Goal: Understand process/instructions: Learn how to perform a task or action

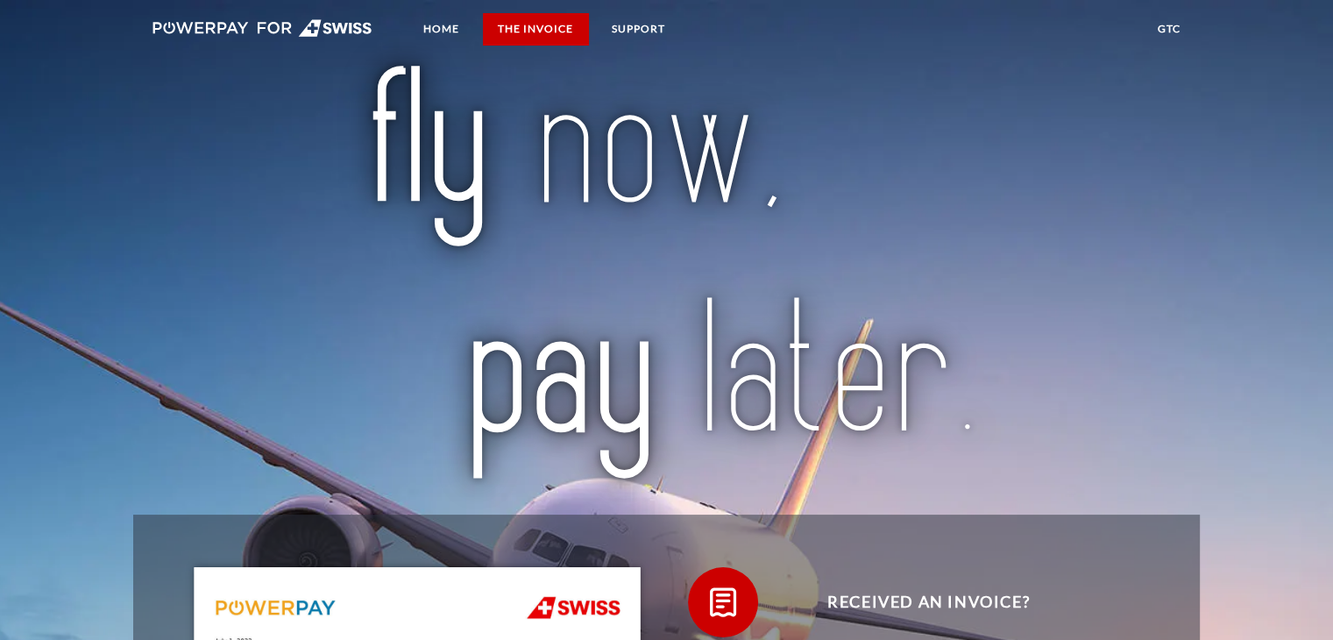
click at [532, 29] on link "THE INVOICE" at bounding box center [535, 29] width 105 height 32
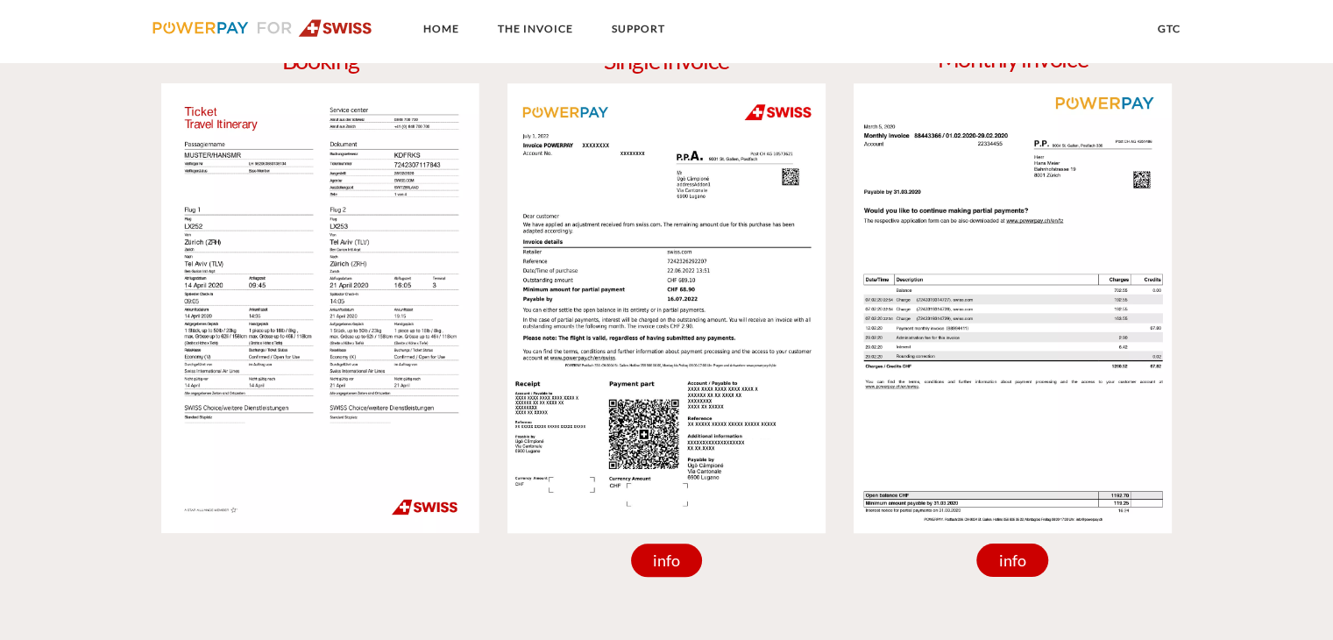
scroll to position [1588, 0]
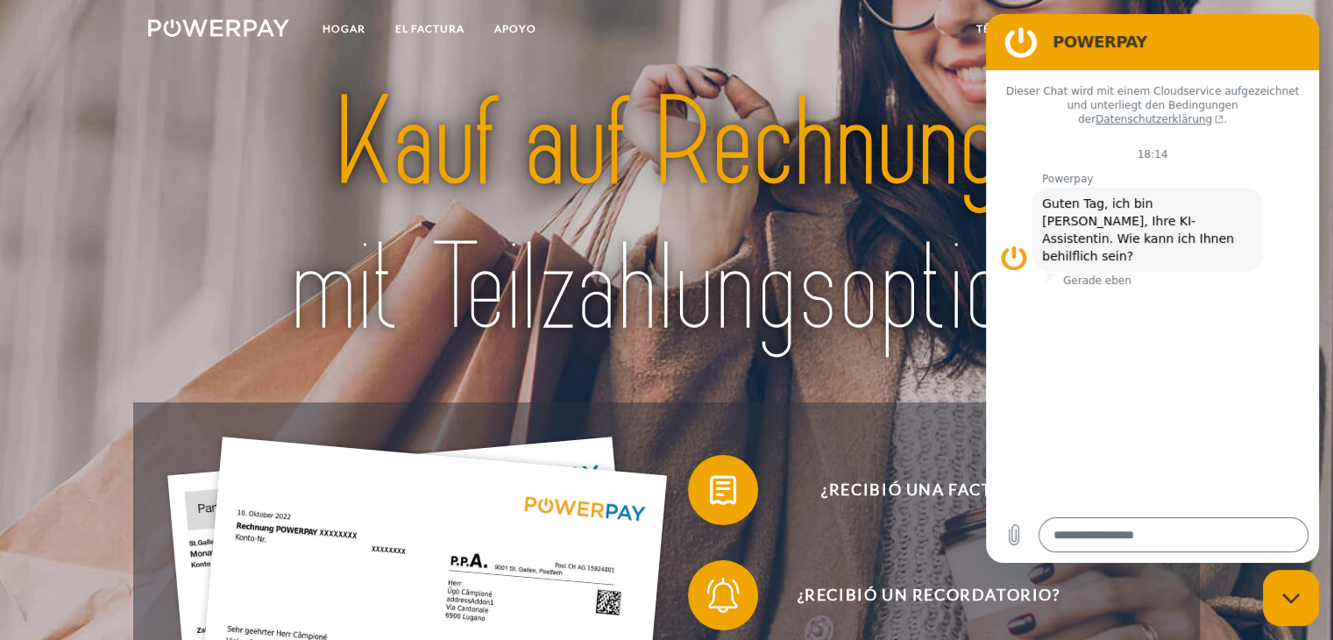
click at [855, 151] on img at bounding box center [666, 216] width 934 height 304
click at [803, 449] on div "¿Recibió una factura?" at bounding box center [915, 489] width 498 height 105
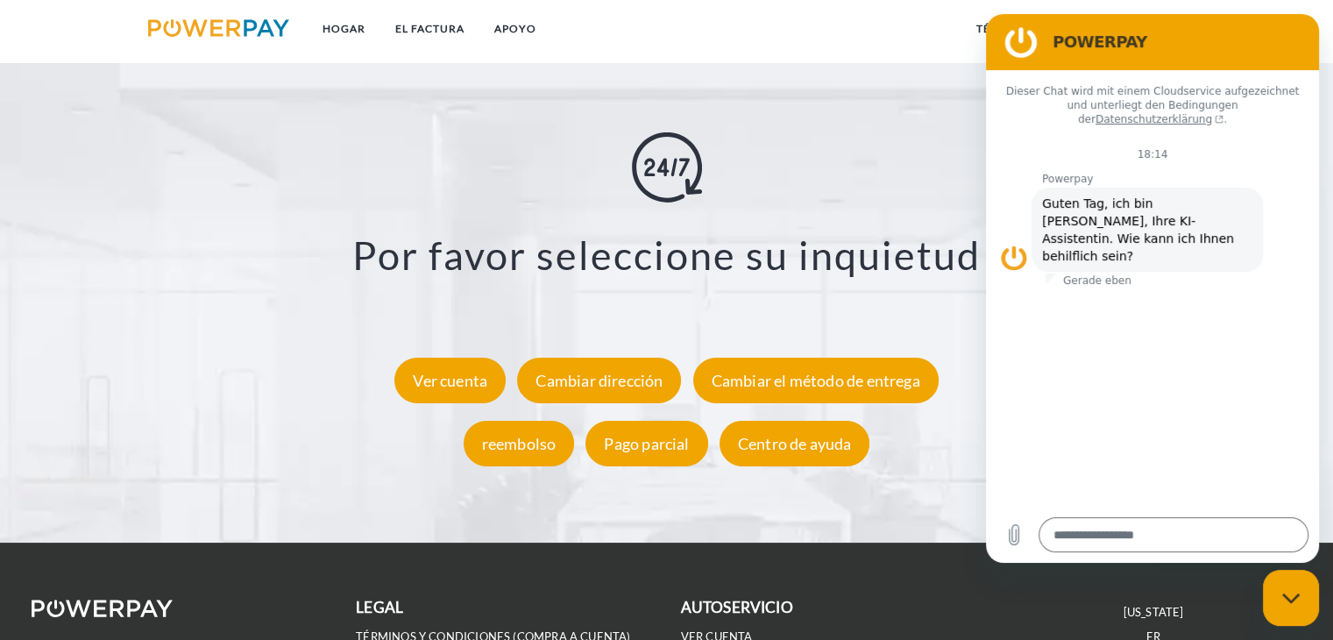
scroll to position [3147, 0]
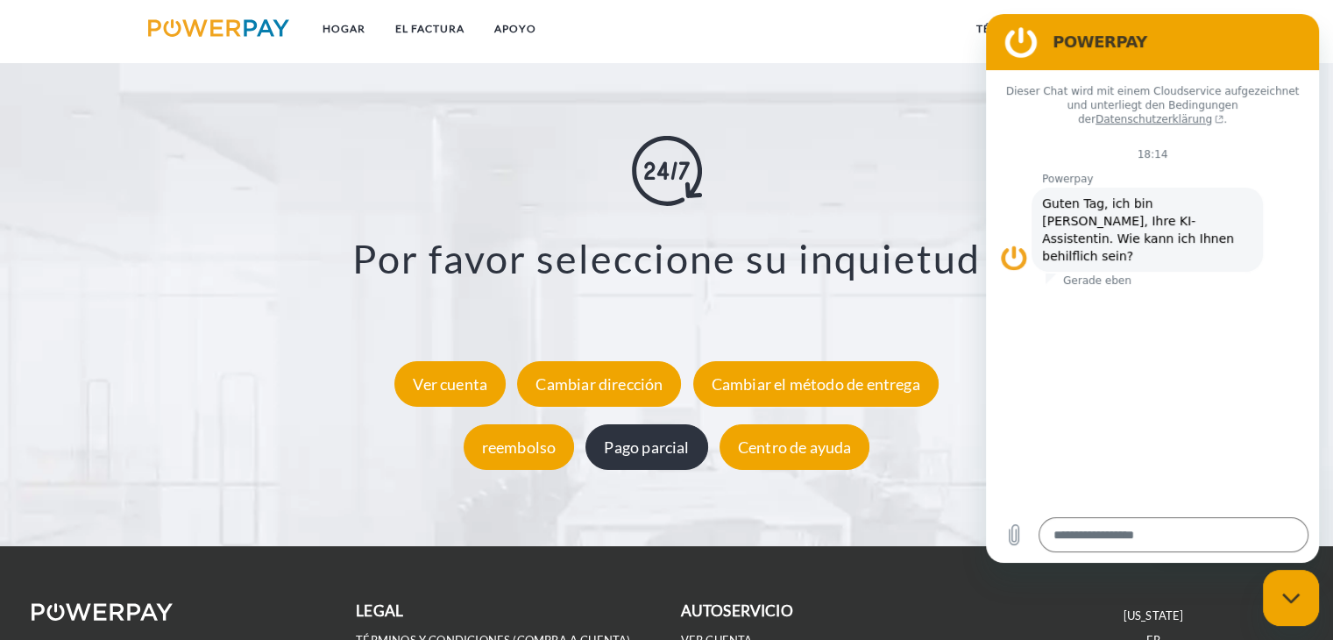
click at [620, 446] on font "Pago parcial" at bounding box center [646, 446] width 85 height 19
